Goal: Task Accomplishment & Management: Manage account settings

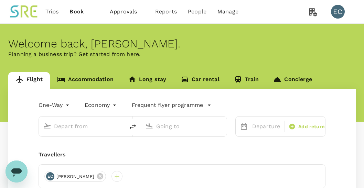
type input "roundtrip"
type input "Taiwan Taoyuan Intl (TPE)"
type input "Singapore Changi (SIN)"
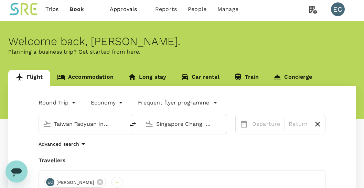
scroll to position [3, 0]
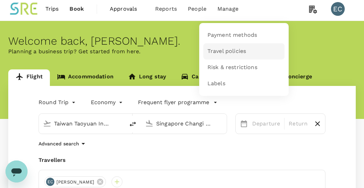
click at [229, 48] on span "Travel policies" at bounding box center [226, 51] width 39 height 8
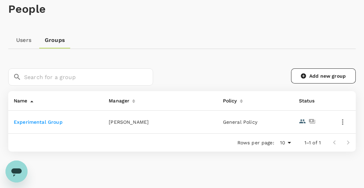
scroll to position [41, 0]
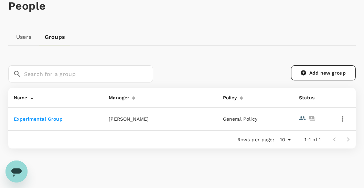
click at [52, 119] on link "Experimental Group" at bounding box center [38, 119] width 49 height 6
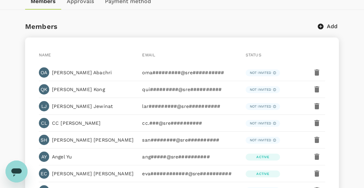
scroll to position [129, 0]
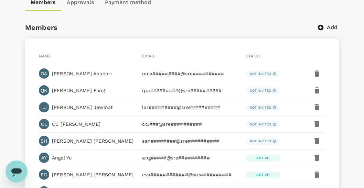
click at [70, 18] on div "Back to users group Last edit was on 08 Aug 2025, 10:22am Experimental Group Me…" at bounding box center [182, 62] width 364 height 336
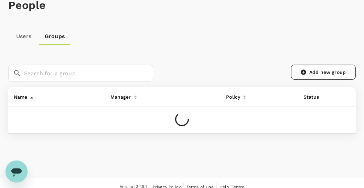
scroll to position [41, 0]
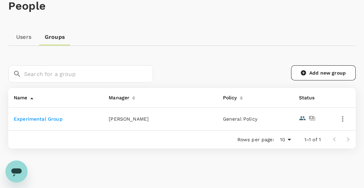
click at [311, 34] on div "Users Groups" at bounding box center [181, 37] width 347 height 17
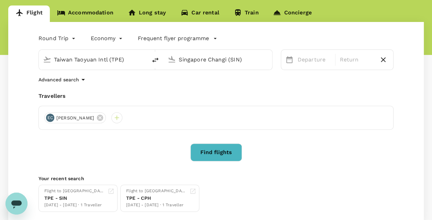
scroll to position [58, 0]
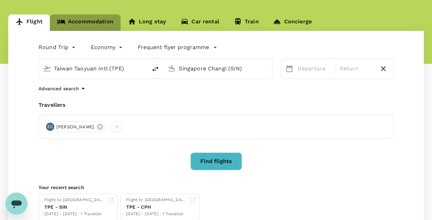
click at [69, 23] on link "Accommodation" at bounding box center [85, 22] width 71 height 17
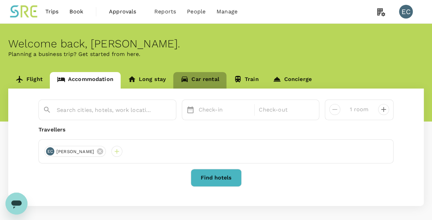
click at [204, 81] on link "Car rental" at bounding box center [199, 80] width 53 height 17
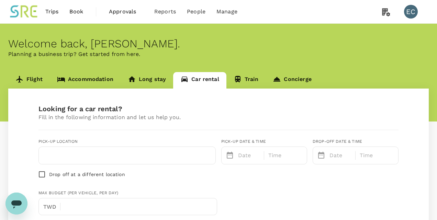
type input "Concierge booking - car-rental"
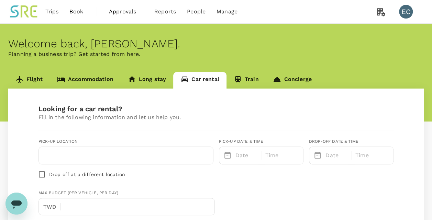
type input "[PERSON_NAME][EMAIL_ADDRESS][PERSON_NAME][DOMAIN_NAME]"
type input "886"
type input "0912762894"
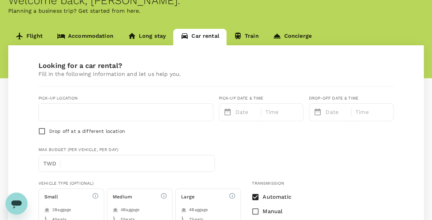
scroll to position [47, 0]
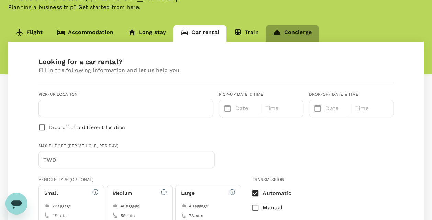
click at [305, 30] on link "Concierge" at bounding box center [292, 33] width 53 height 17
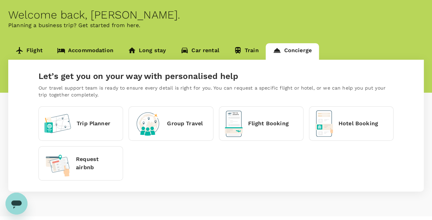
scroll to position [37, 0]
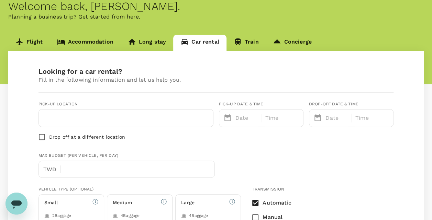
type input "Concierge booking - car-rental"
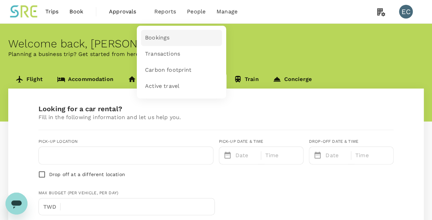
click at [153, 37] on span "Bookings" at bounding box center [157, 38] width 24 height 8
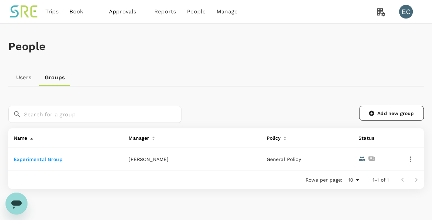
click at [45, 157] on link "Experimental Group" at bounding box center [38, 160] width 49 height 6
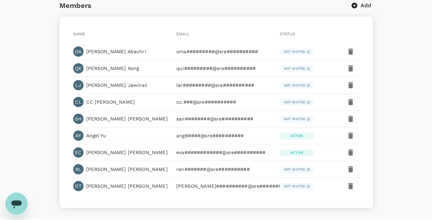
scroll to position [165, 0]
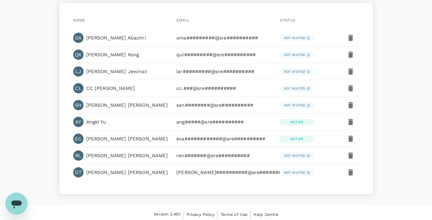
click at [307, 71] on div "Not invited" at bounding box center [297, 72] width 26 height 8
drag, startPoint x: 307, startPoint y: 71, endPoint x: 301, endPoint y: 67, distance: 7.4
click at [301, 68] on div "Not invited" at bounding box center [297, 72] width 26 height 8
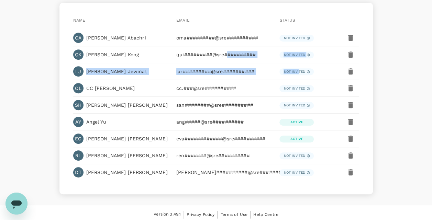
drag, startPoint x: 299, startPoint y: 69, endPoint x: 207, endPoint y: 61, distance: 92.5
click at [207, 61] on div "Name Email Status OA Omar Abachri oma#########@sre########## Not invited QK Qui…" at bounding box center [216, 99] width 314 height 192
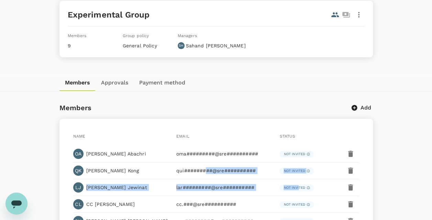
scroll to position [46, 0]
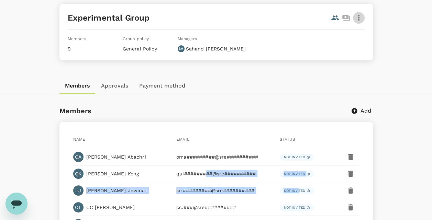
click at [359, 19] on icon "button" at bounding box center [359, 18] width 8 height 8
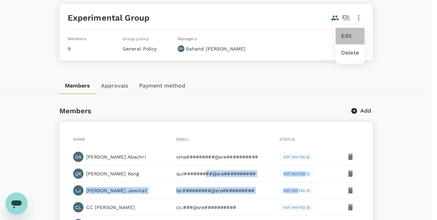
click at [345, 35] on span "Edit" at bounding box center [350, 36] width 18 height 8
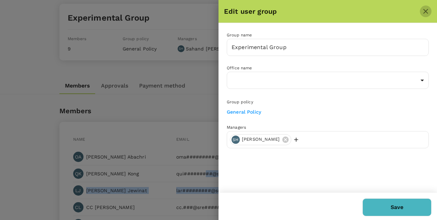
click at [424, 11] on icon "close" at bounding box center [426, 11] width 8 height 8
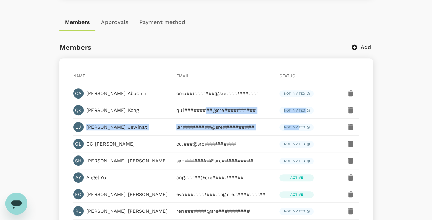
scroll to position [103, 0]
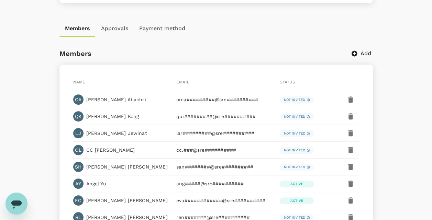
click at [249, 48] on div "Members Add" at bounding box center [216, 53] width 314 height 11
click at [115, 22] on button "Approvals" at bounding box center [115, 28] width 38 height 17
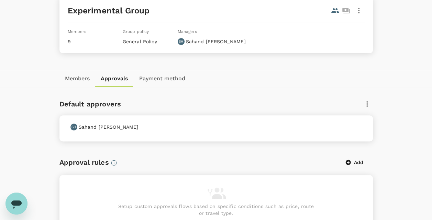
scroll to position [44, 0]
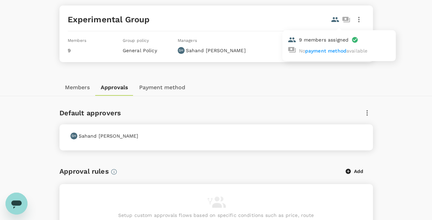
click at [335, 22] on icon at bounding box center [335, 19] width 8 height 8
drag, startPoint x: 336, startPoint y: 19, endPoint x: 346, endPoint y: 21, distance: 10.2
click at [346, 21] on div at bounding box center [339, 19] width 22 height 13
click at [346, 21] on icon at bounding box center [346, 19] width 8 height 8
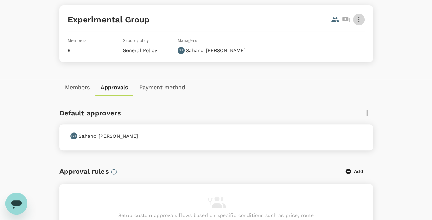
click at [358, 19] on icon "button" at bounding box center [359, 19] width 8 height 8
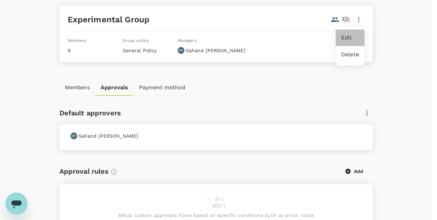
click at [347, 38] on span "Edit" at bounding box center [350, 38] width 18 height 8
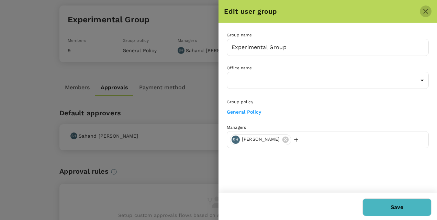
click at [425, 14] on icon "close" at bounding box center [426, 11] width 8 height 8
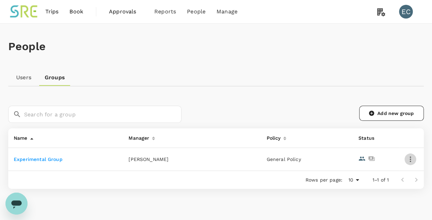
click at [410, 157] on icon "button" at bounding box center [410, 160] width 1 height 6
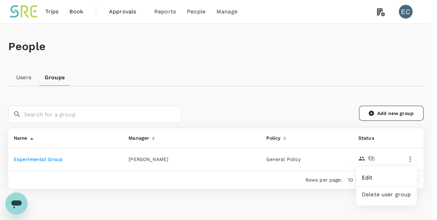
click at [370, 160] on div at bounding box center [218, 110] width 437 height 220
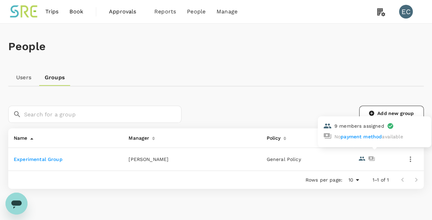
drag, startPoint x: 370, startPoint y: 160, endPoint x: 362, endPoint y: 158, distance: 8.0
click at [362, 158] on div at bounding box center [375, 158] width 38 height 11
click at [362, 158] on icon at bounding box center [362, 158] width 7 height 7
click at [373, 156] on icon at bounding box center [371, 158] width 7 height 7
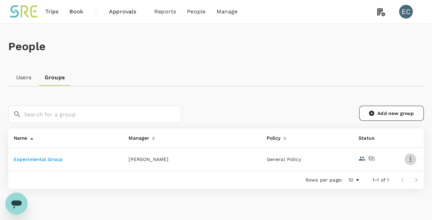
click at [409, 157] on icon "button" at bounding box center [410, 159] width 8 height 8
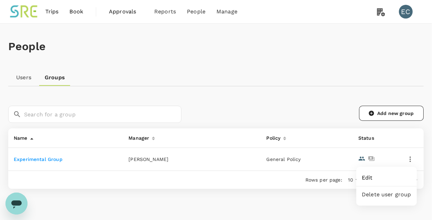
click at [371, 181] on span "Edit" at bounding box center [387, 178] width 50 height 8
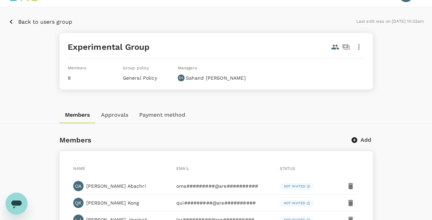
scroll to position [20, 0]
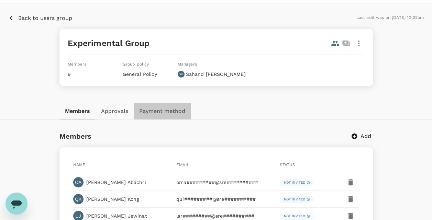
click at [159, 106] on button "Payment method" at bounding box center [162, 111] width 57 height 17
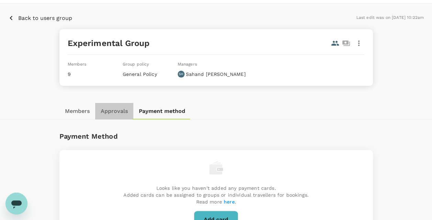
click at [109, 113] on button "Approvals" at bounding box center [114, 111] width 38 height 17
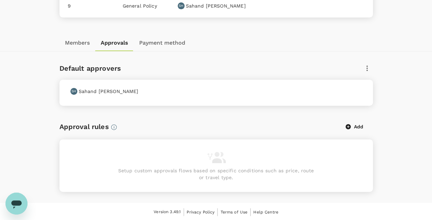
scroll to position [0, 0]
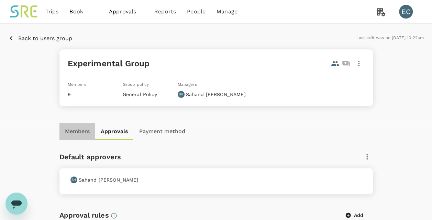
click at [83, 132] on button "Members" at bounding box center [77, 131] width 36 height 17
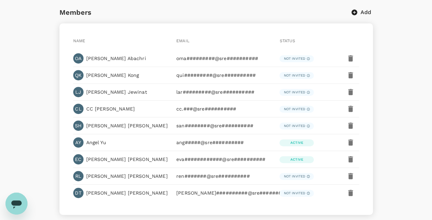
scroll to position [146, 0]
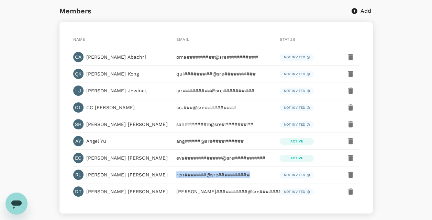
drag, startPoint x: 250, startPoint y: 175, endPoint x: 175, endPoint y: 171, distance: 75.1
click at [175, 171] on div "RL Renata Lee ren#######@sre########## Not invited" at bounding box center [216, 175] width 286 height 17
copy p "ren#######@sre##########"
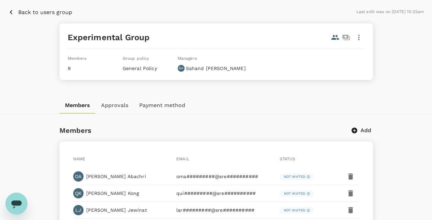
scroll to position [0, 0]
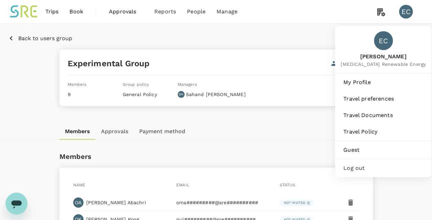
click at [406, 14] on div "EC" at bounding box center [406, 12] width 14 height 14
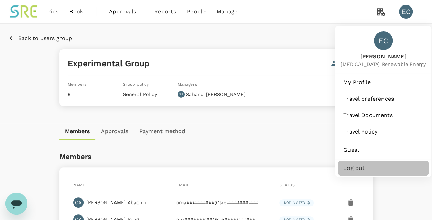
click at [352, 168] on span "Log out" at bounding box center [383, 168] width 80 height 8
